Goal: Information Seeking & Learning: Learn about a topic

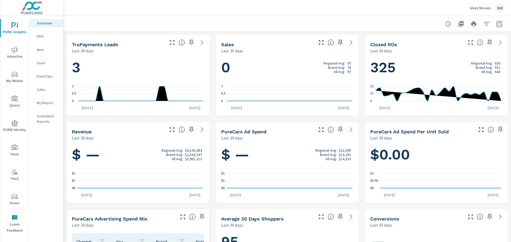
click at [13, 79] on span "My Market" at bounding box center [15, 77] width 26 height 13
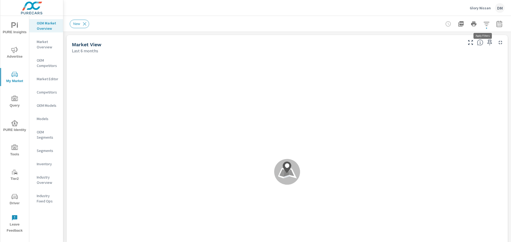
click at [484, 23] on icon "button" at bounding box center [486, 24] width 6 height 6
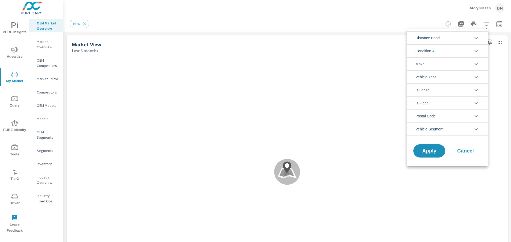
click at [441, 36] on li "Distance Band" at bounding box center [447, 37] width 81 height 13
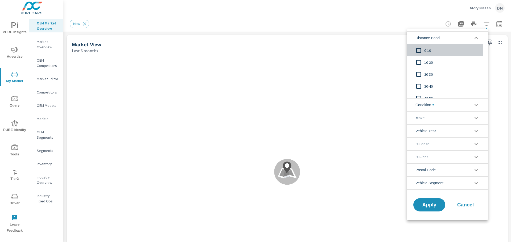
click at [417, 49] on input "filter options" at bounding box center [418, 50] width 11 height 11
click at [419, 61] on input "filter options" at bounding box center [418, 62] width 11 height 11
click at [419, 73] on input "filter options" at bounding box center [418, 74] width 11 height 11
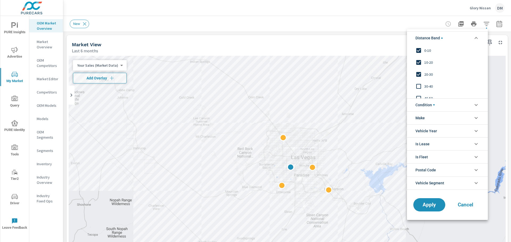
click at [418, 85] on input "filter options" at bounding box center [418, 86] width 11 height 11
click at [424, 106] on span "Condition" at bounding box center [424, 105] width 19 height 13
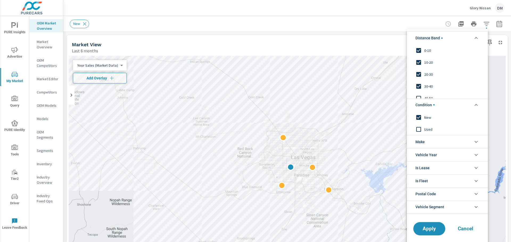
click at [423, 139] on span "Make" at bounding box center [419, 142] width 9 height 13
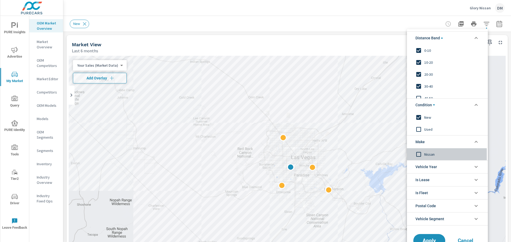
click at [419, 153] on input "filter options" at bounding box center [418, 154] width 11 height 11
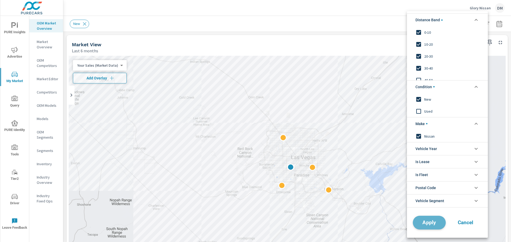
click at [420, 221] on span "Apply" at bounding box center [429, 222] width 22 height 5
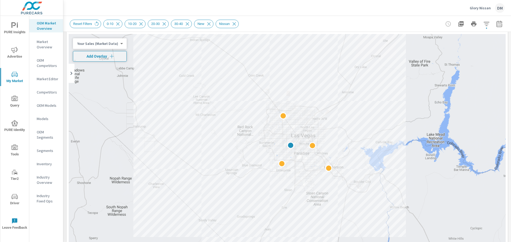
scroll to position [24, 0]
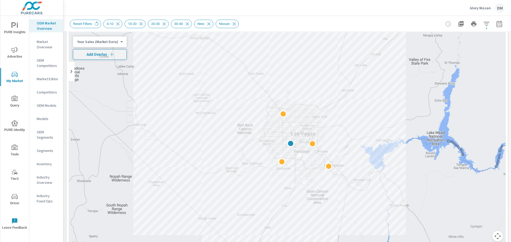
click at [110, 42] on body "PURE Insights Advertise My Market Query PURE Identity Tools Tier2 Driver Leave …" at bounding box center [255, 121] width 511 height 242
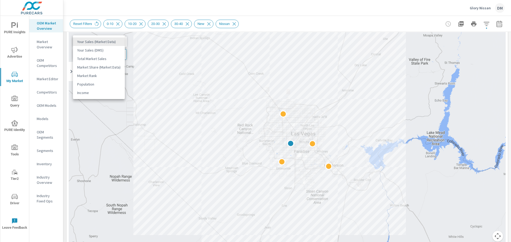
click at [101, 57] on li "Total Market Sales" at bounding box center [99, 59] width 52 height 9
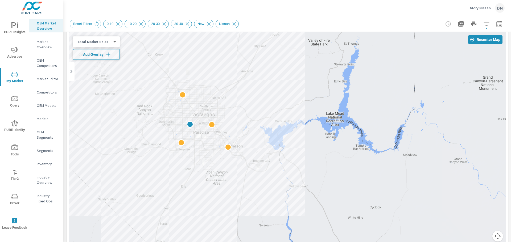
drag, startPoint x: 413, startPoint y: 178, endPoint x: 312, endPoint y: 159, distance: 102.7
click at [109, 54] on icon "button" at bounding box center [108, 54] width 5 height 5
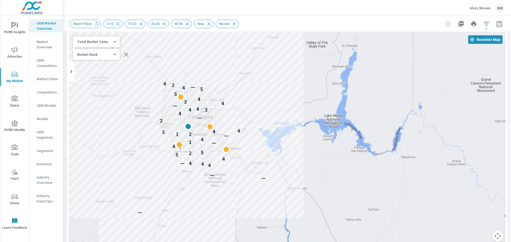
drag, startPoint x: 354, startPoint y: 139, endPoint x: 351, endPoint y: 141, distance: 3.6
click at [351, 141] on div "— — — 4 4 4 — 4 5 2 5 2 4 — 1 4 — 2 1 2 3 4 4 2 — 4 3 4 4 — 4 3 4 5 5 4 — 2 4" at bounding box center [287, 140] width 437 height 216
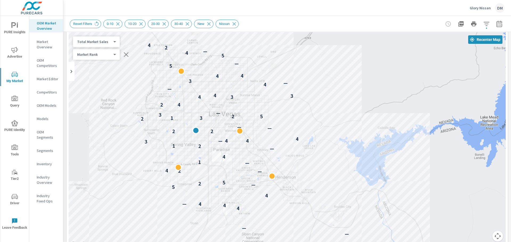
drag, startPoint x: 294, startPoint y: 138, endPoint x: 475, endPoint y: 165, distance: 183.2
click at [468, 160] on div "— — — 4 4 4 — 4 5 — 2 5 — 2 4 — 1 4 — 2 1 2 3 — 4 4 4 2 2 2 — — 2 3 1 2 5 3 — 2…" at bounding box center [287, 140] width 437 height 216
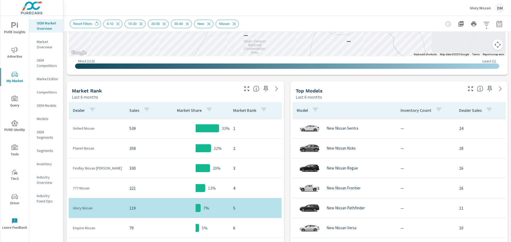
scroll to position [216, 0]
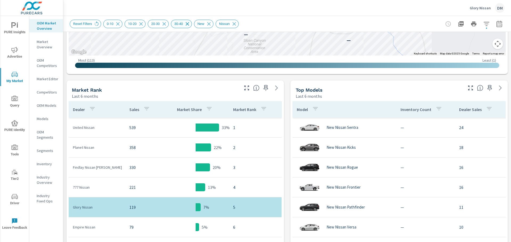
click at [188, 24] on icon at bounding box center [187, 23] width 3 height 3
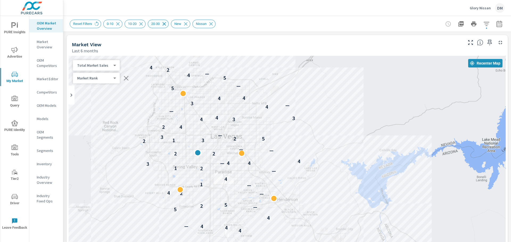
click at [163, 23] on icon at bounding box center [164, 24] width 6 height 6
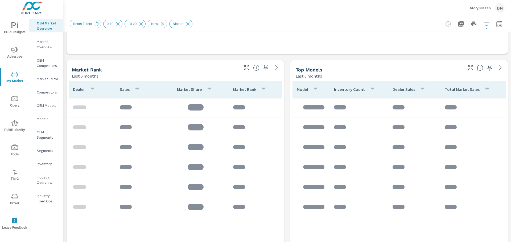
scroll to position [240, 0]
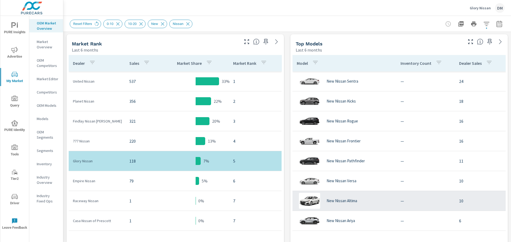
scroll to position [262, 0]
